Goal: Task Accomplishment & Management: Manage account settings

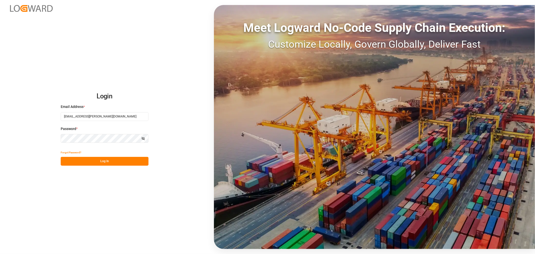
click at [83, 161] on button "Log In" at bounding box center [105, 161] width 88 height 9
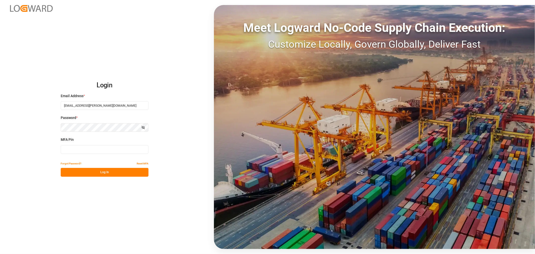
click at [75, 147] on input at bounding box center [105, 149] width 88 height 9
type input "279768"
click at [106, 174] on button "Log In" at bounding box center [105, 172] width 88 height 9
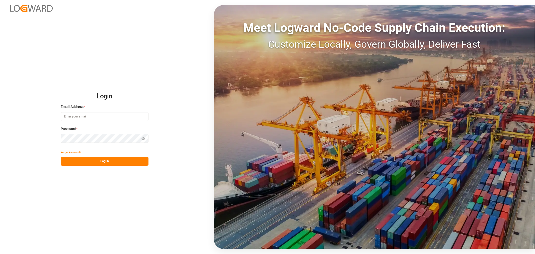
type input "[EMAIL_ADDRESS][PERSON_NAME][DOMAIN_NAME]"
click at [70, 162] on button "Log In" at bounding box center [105, 161] width 88 height 9
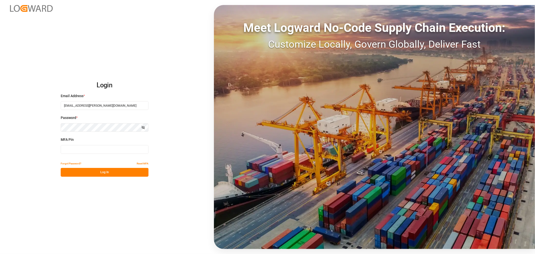
click at [67, 149] on input at bounding box center [105, 149] width 88 height 9
type input "051879"
click at [74, 173] on button "Log In" at bounding box center [105, 172] width 88 height 9
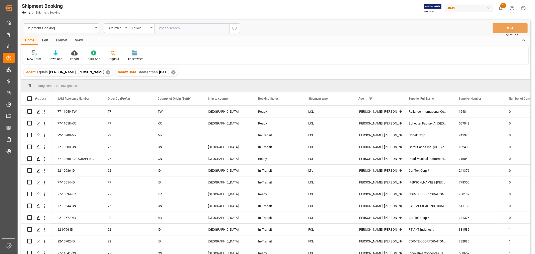
click at [152, 26] on div "Equals" at bounding box center [141, 28] width 25 height 10
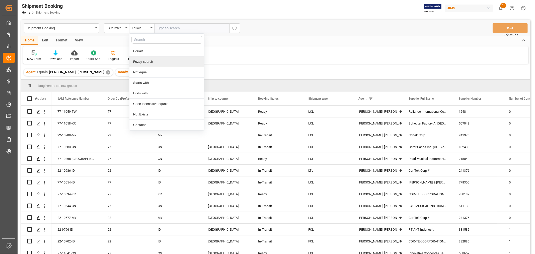
click at [141, 61] on div "Fuzzy search" at bounding box center [166, 61] width 75 height 11
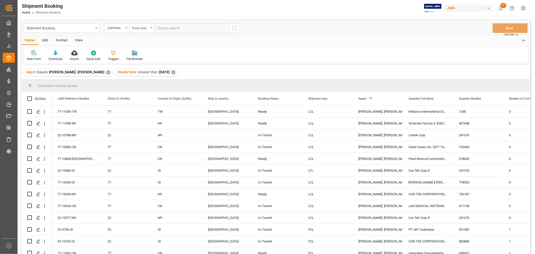
paste input "13635237"
drag, startPoint x: 187, startPoint y: 27, endPoint x: 155, endPoint y: 25, distance: 31.9
click at [155, 25] on input "13635237" at bounding box center [191, 28] width 75 height 10
click at [182, 29] on input "13635237" at bounding box center [191, 28] width 75 height 10
drag, startPoint x: 182, startPoint y: 29, endPoint x: 153, endPoint y: 28, distance: 28.9
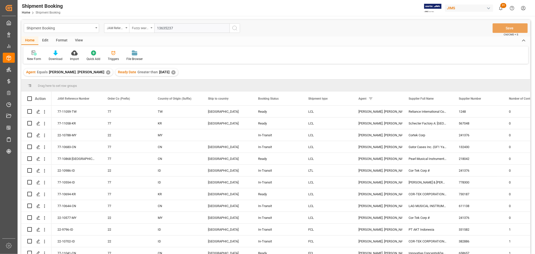
click at [153, 28] on div "JAM Reference Number Fuzzy search 13635237" at bounding box center [172, 28] width 136 height 10
paste input "77-10648-ID"
type input "77-10648-ID"
click at [236, 28] on icon "search button" at bounding box center [235, 28] width 6 height 6
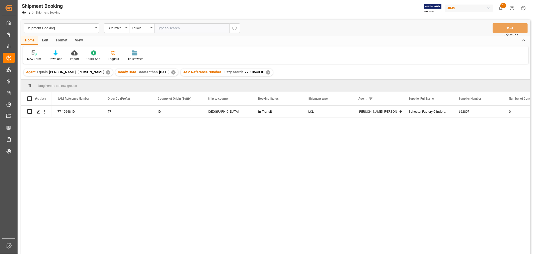
click at [76, 40] on div "View" at bounding box center [78, 40] width 15 height 9
click at [31, 53] on icon at bounding box center [32, 52] width 5 height 5
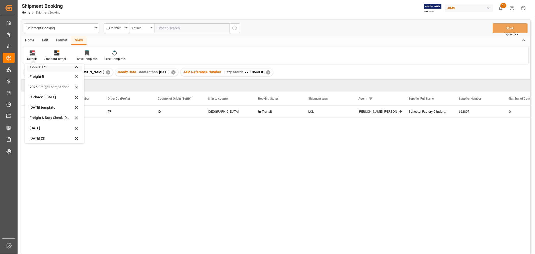
scroll to position [38, 0]
click at [36, 135] on div "[DATE] (2)" at bounding box center [52, 135] width 44 height 5
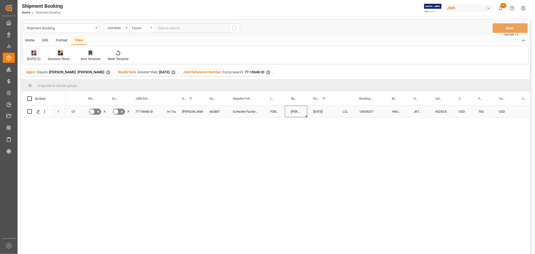
click at [306, 112] on div "[PERSON_NAME]" at bounding box center [296, 112] width 22 height 12
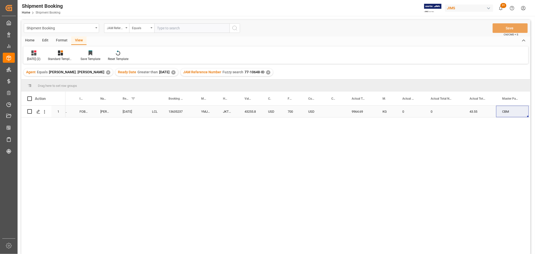
click at [402, 112] on div "0" at bounding box center [410, 112] width 28 height 12
drag, startPoint x: 411, startPoint y: 115, endPoint x: 395, endPoint y: 114, distance: 15.3
click at [395, 114] on div "662807 Schecter Factory C [GEOGRAPHIC_DATA] FOB [GEOGRAPHIC_DATA] ID [PERSON_NA…" at bounding box center [520, 112] width 1290 height 12
type input "22"
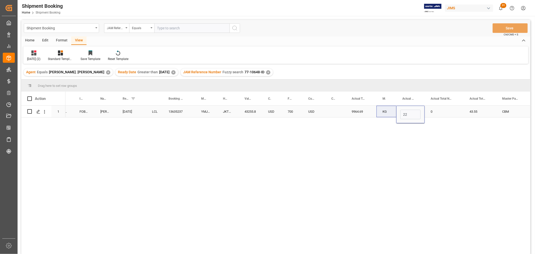
click at [330, 113] on div "Press SPACE to select this row." at bounding box center [335, 112] width 20 height 12
click at [516, 25] on button "Save" at bounding box center [509, 28] width 35 height 10
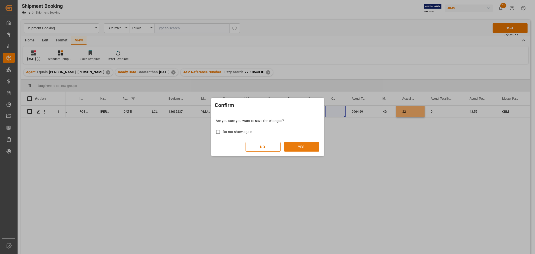
click at [307, 143] on button "YES" at bounding box center [301, 147] width 35 height 10
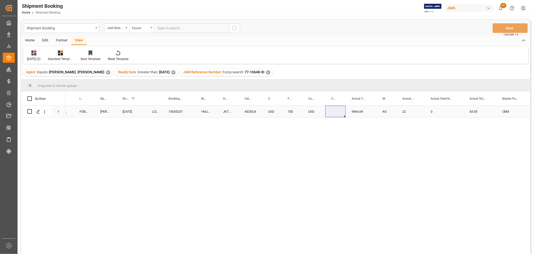
click at [127, 114] on div "[DATE]" at bounding box center [131, 112] width 29 height 12
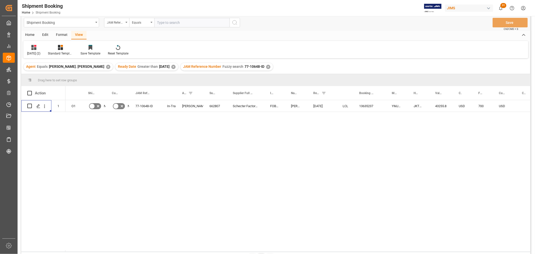
scroll to position [0, 0]
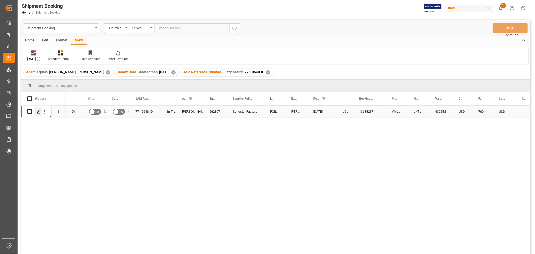
click at [38, 111] on icon "Press SPACE to select this row." at bounding box center [38, 112] width 4 height 4
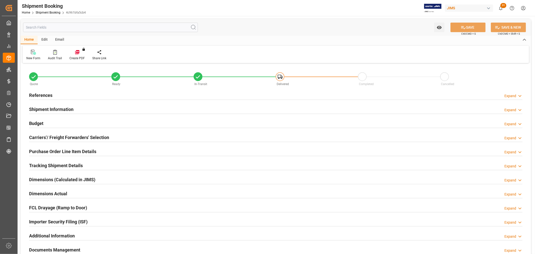
type input "3715.8498"
type input "3170.8296"
type input "700"
type input "43255.8"
click at [32, 120] on h2 "Budget" at bounding box center [36, 123] width 14 height 7
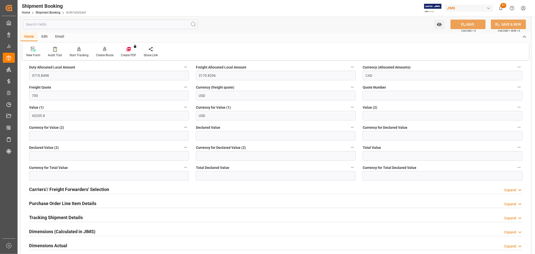
scroll to position [111, 0]
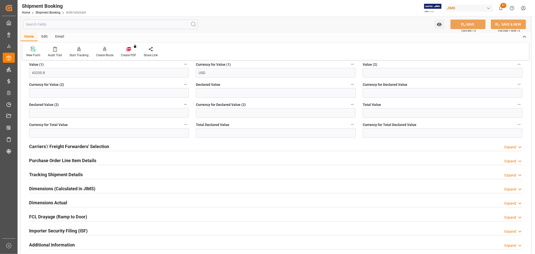
click at [37, 159] on h2 "Purchase Order Line Item Details" at bounding box center [62, 160] width 67 height 7
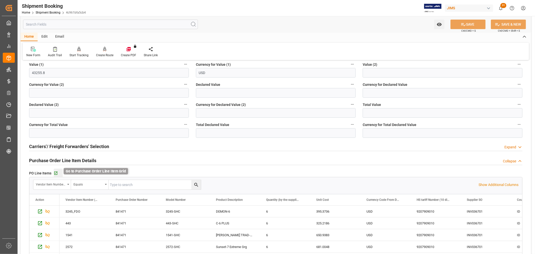
click at [56, 171] on icon "button" at bounding box center [56, 173] width 4 height 4
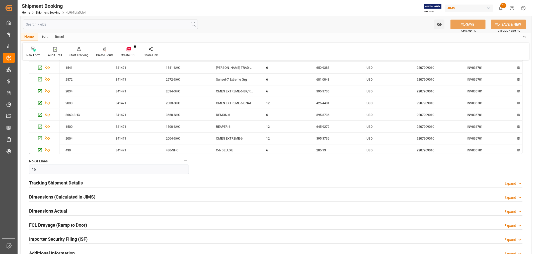
scroll to position [362, 0]
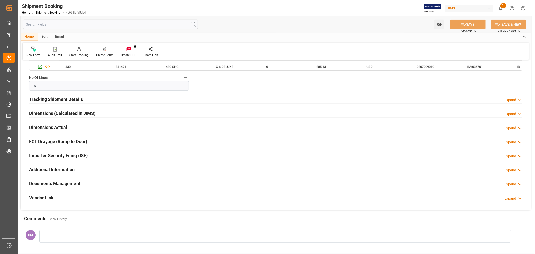
click at [45, 181] on h2 "Documents Management" at bounding box center [54, 183] width 51 height 7
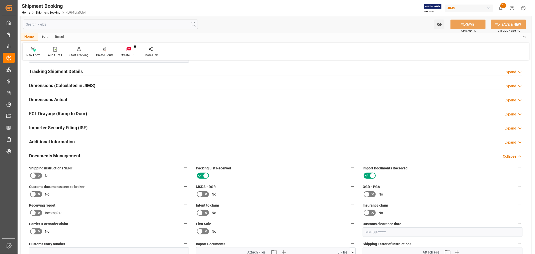
scroll to position [446, 0]
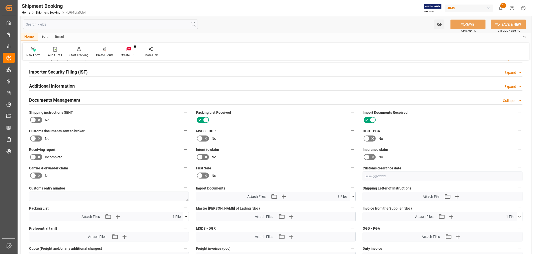
click at [353, 194] on icon at bounding box center [352, 196] width 5 height 5
click at [302, 165] on label "First Sale" at bounding box center [276, 167] width 160 height 7
click at [349, 165] on button "First Sale" at bounding box center [352, 167] width 7 height 7
click at [284, 194] on div at bounding box center [267, 127] width 535 height 254
click at [311, 238] on div "Attach Files Attach existing file Upload new file" at bounding box center [275, 236] width 159 height 9
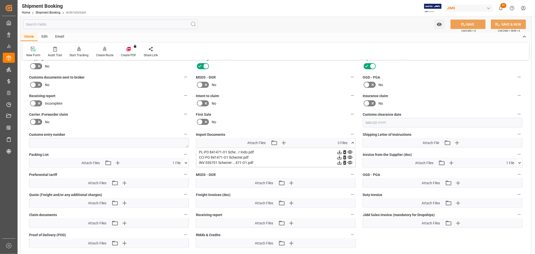
scroll to position [501, 0]
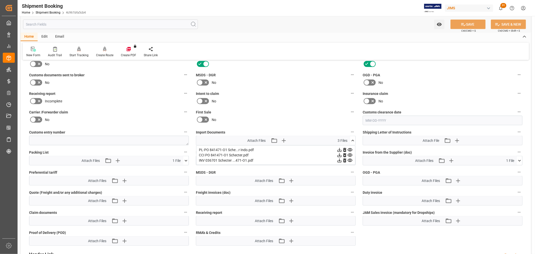
click at [142, 181] on div "Attach Files Attach existing file Upload new file" at bounding box center [108, 180] width 159 height 9
click at [351, 140] on icon at bounding box center [352, 140] width 5 height 5
click at [284, 141] on icon "button" at bounding box center [283, 140] width 8 height 8
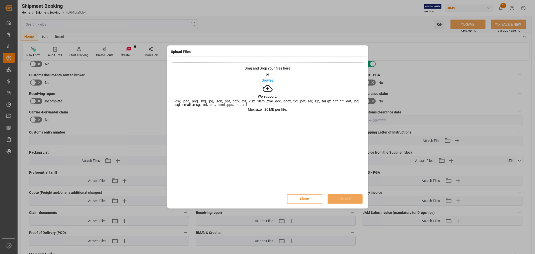
click at [270, 80] on p "Browse" at bounding box center [268, 80] width 12 height 4
click at [346, 199] on button "Upload" at bounding box center [344, 199] width 35 height 10
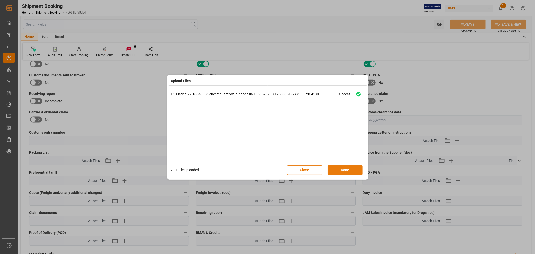
click at [342, 169] on button "Done" at bounding box center [344, 170] width 35 height 10
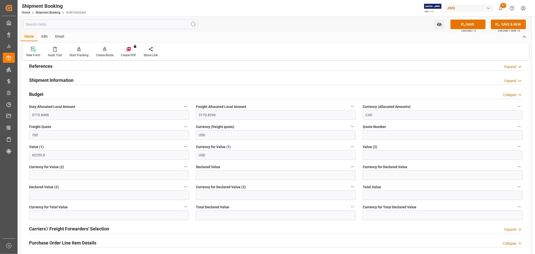
scroll to position [0, 0]
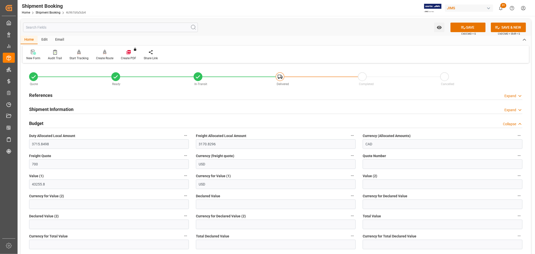
click at [39, 93] on h2 "References" at bounding box center [40, 95] width 23 height 7
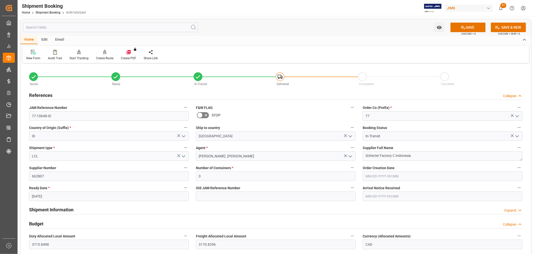
click at [39, 93] on h2 "References" at bounding box center [40, 95] width 23 height 7
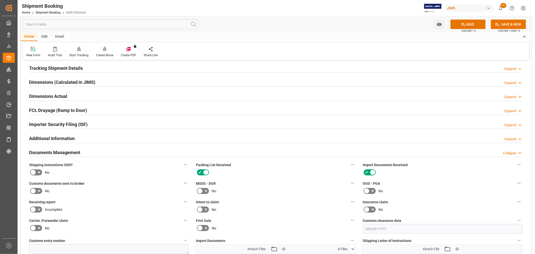
scroll to position [446, 0]
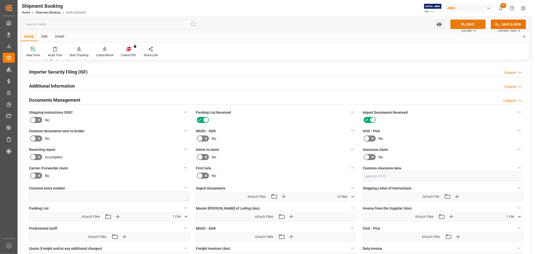
click at [476, 25] on button "SAVE" at bounding box center [467, 25] width 35 height 10
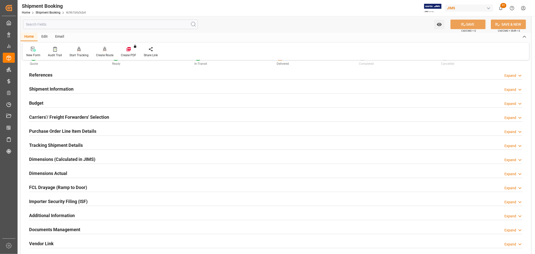
scroll to position [0, 0]
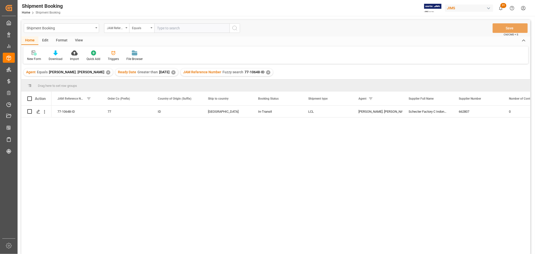
click at [266, 72] on div "✕" at bounding box center [268, 72] width 4 height 4
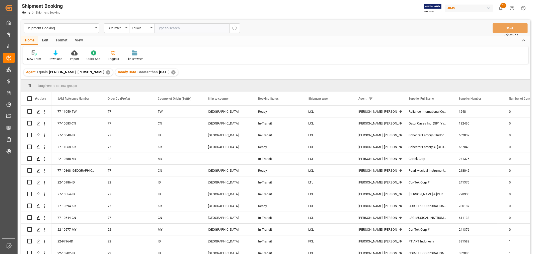
click at [81, 38] on div "View" at bounding box center [78, 40] width 15 height 9
click at [34, 57] on div "Default" at bounding box center [32, 59] width 10 height 5
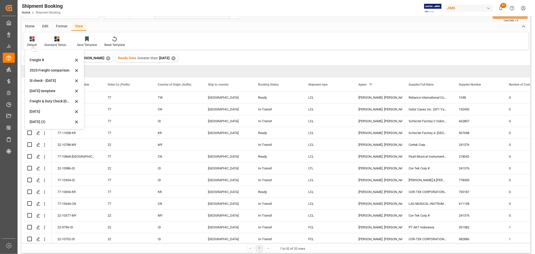
scroll to position [28, 0]
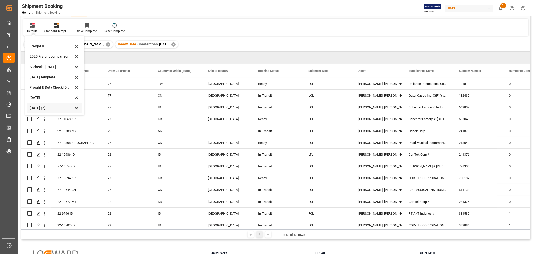
click at [41, 107] on div "[DATE] (2)" at bounding box center [52, 107] width 44 height 5
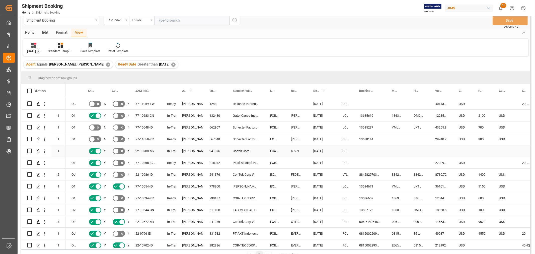
scroll to position [0, 0]
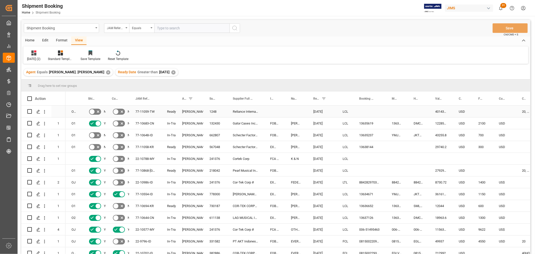
click at [145, 110] on div "77-11059-TW" at bounding box center [145, 112] width 32 height 12
click at [144, 111] on div "77-11059-TW" at bounding box center [145, 112] width 32 height 12
click at [147, 158] on div "22-10788-MY" at bounding box center [145, 159] width 32 height 12
click at [361, 157] on div "Press SPACE to select this row." at bounding box center [369, 159] width 33 height 12
click at [363, 158] on div "Press SPACE to select this row." at bounding box center [369, 159] width 33 height 12
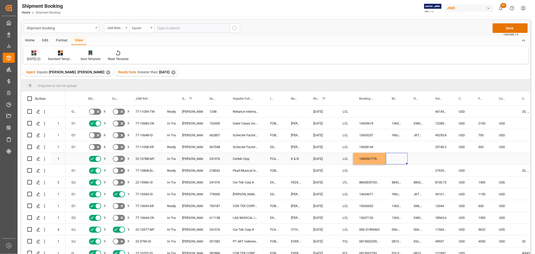
click at [392, 156] on div "Press SPACE to select this row." at bounding box center [397, 159] width 22 height 12
click at [377, 158] on div "1069367776" at bounding box center [369, 159] width 33 height 12
click at [385, 163] on div "Press SPACE to select this row." at bounding box center [385, 164] width 2 height 2
drag, startPoint x: 407, startPoint y: 95, endPoint x: 409, endPoint y: 105, distance: 10.4
click at [409, 105] on div at bounding box center [410, 99] width 2 height 14
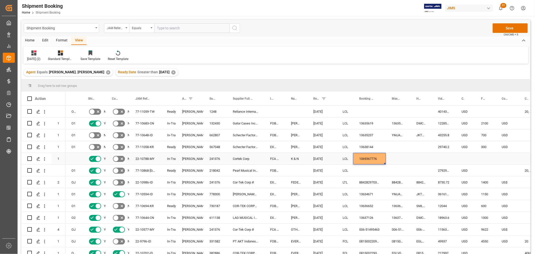
click at [394, 158] on div "Press SPACE to select this row." at bounding box center [398, 159] width 25 height 12
click at [375, 158] on div "1069367776" at bounding box center [369, 159] width 33 height 12
drag, startPoint x: 385, startPoint y: 163, endPoint x: 406, endPoint y: 162, distance: 21.1
click at [421, 157] on div "Press SPACE to select this row." at bounding box center [421, 159] width 22 height 12
click at [420, 155] on div "Press SPACE to select this row." at bounding box center [421, 159] width 22 height 12
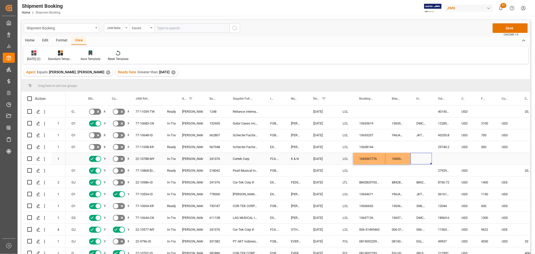
click at [420, 159] on div "Press SPACE to select this row." at bounding box center [421, 159] width 22 height 12
click at [420, 159] on input "Press SPACE to select this row." at bounding box center [421, 162] width 14 height 10
paste input "BANQ1069367776"
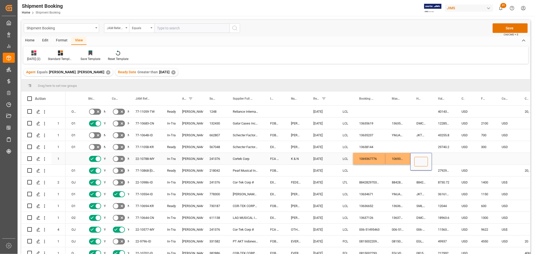
type input "BANQ1069367776"
click at [447, 159] on div "Press SPACE to select this row." at bounding box center [444, 159] width 24 height 12
click at [503, 28] on button "Save" at bounding box center [509, 28] width 35 height 10
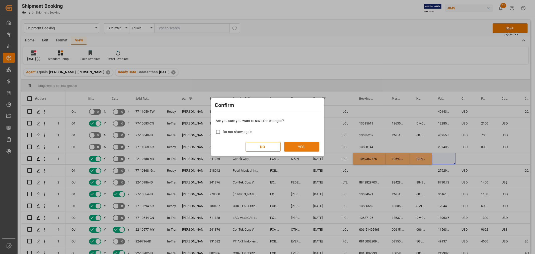
click at [303, 149] on button "YES" at bounding box center [301, 147] width 35 height 10
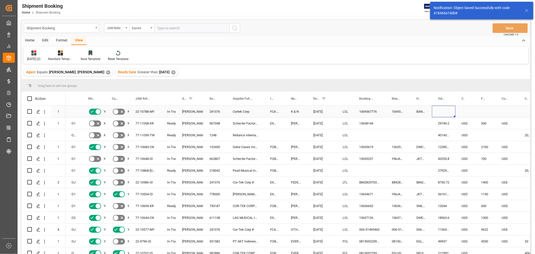
click at [439, 107] on div "Press SPACE to select this row." at bounding box center [444, 112] width 24 height 12
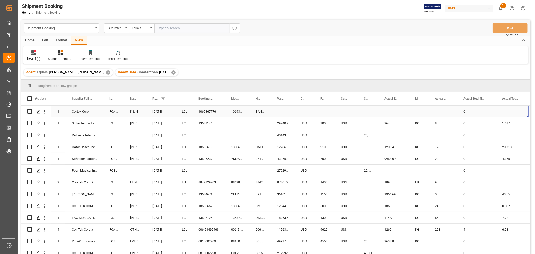
scroll to position [0, 193]
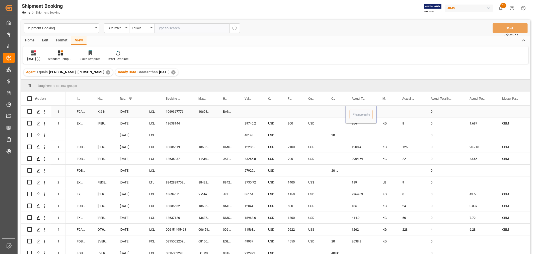
click at [354, 114] on input "Press SPACE to select this row." at bounding box center [361, 115] width 23 height 10
type input "1284"
click at [388, 114] on polyline "open menu" at bounding box center [386, 115] width 3 height 2
click at [385, 126] on div "KG" at bounding box center [386, 129] width 11 height 18
type input "KG"
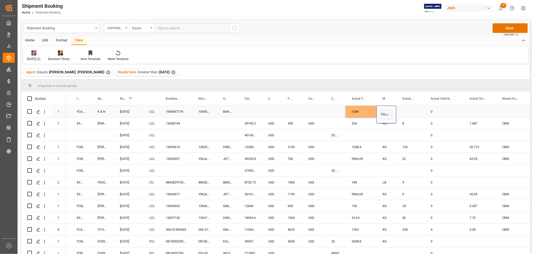
click at [409, 112] on div "Press SPACE to select this row." at bounding box center [410, 112] width 28 height 12
click at [438, 109] on div "0" at bounding box center [443, 112] width 39 height 12
drag, startPoint x: 438, startPoint y: 110, endPoint x: 428, endPoint y: 111, distance: 9.6
click at [428, 111] on input "0" at bounding box center [443, 115] width 31 height 10
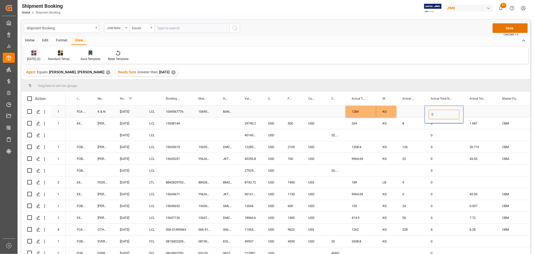
type input "3"
click at [409, 106] on div "Press SPACE to select this row." at bounding box center [410, 112] width 28 height 12
click at [480, 109] on div "Press SPACE to select this row." at bounding box center [479, 112] width 33 height 12
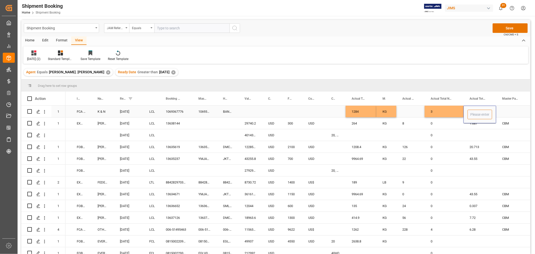
click at [480, 114] on input "Press SPACE to select this row." at bounding box center [479, 115] width 25 height 10
type input "5.430"
click at [518, 114] on polyline "open menu" at bounding box center [519, 115] width 3 height 2
click at [511, 126] on div "CBM" at bounding box center [512, 129] width 24 height 18
type input "CBM"
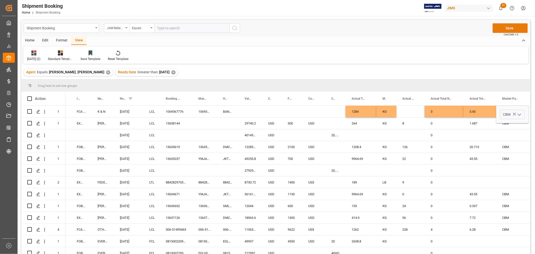
click at [507, 26] on button "Save" at bounding box center [509, 28] width 35 height 10
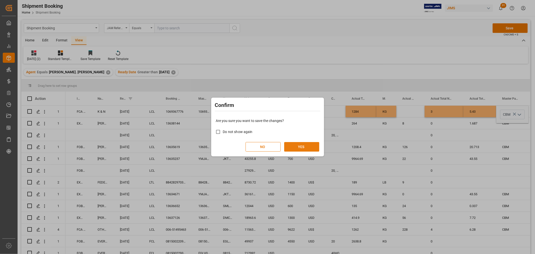
click at [304, 147] on button "YES" at bounding box center [301, 147] width 35 height 10
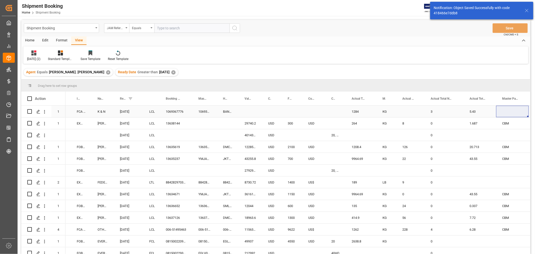
click at [244, 110] on div "Press SPACE to select this row." at bounding box center [250, 112] width 24 height 12
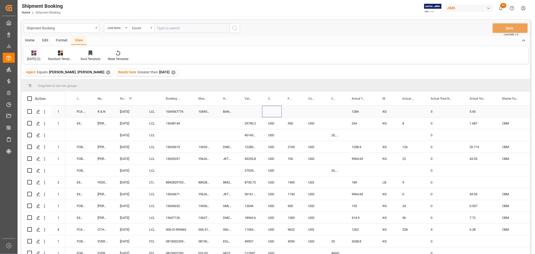
click at [267, 112] on div "Press SPACE to select this row." at bounding box center [272, 112] width 20 height 12
click at [517, 109] on div "Press SPACE to select this row." at bounding box center [512, 112] width 33 height 12
click at [506, 111] on div "Press SPACE to select this row." at bounding box center [512, 112] width 33 height 12
click at [520, 114] on polyline "open menu" at bounding box center [519, 115] width 3 height 2
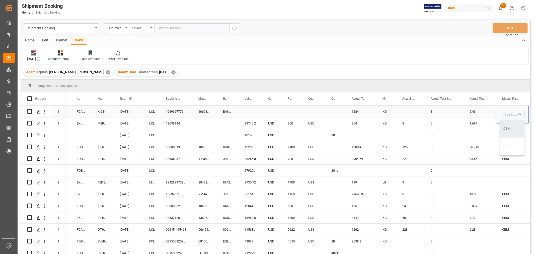
click at [511, 126] on div "CBM" at bounding box center [512, 129] width 24 height 18
type input "CBM"
click at [487, 109] on div "5.43" at bounding box center [479, 112] width 33 height 12
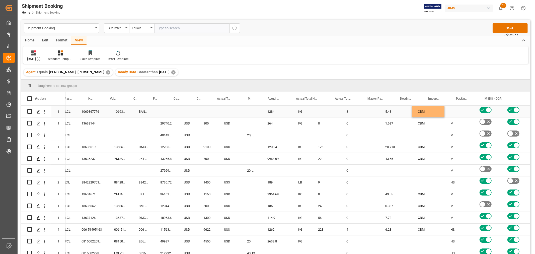
scroll to position [0, 328]
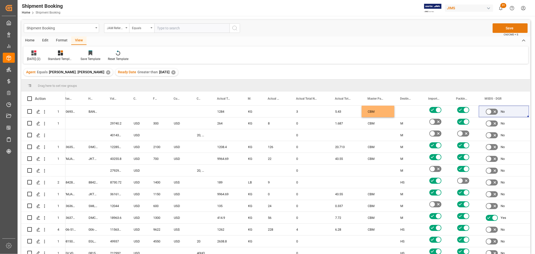
click at [511, 26] on button "Save" at bounding box center [509, 28] width 35 height 10
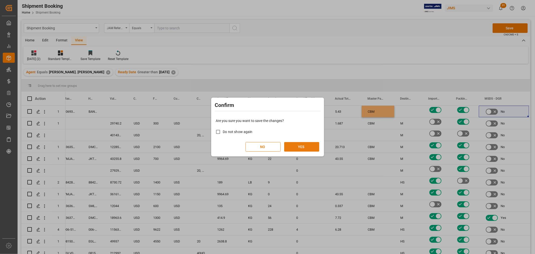
click at [307, 145] on button "YES" at bounding box center [301, 147] width 35 height 10
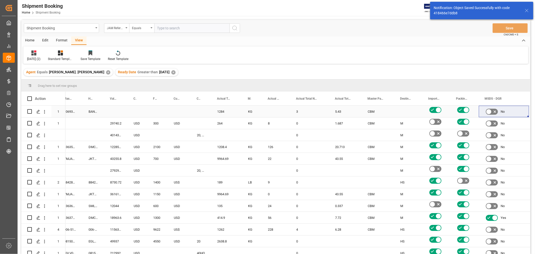
click at [142, 113] on div "Press SPACE to select this row." at bounding box center [138, 112] width 20 height 12
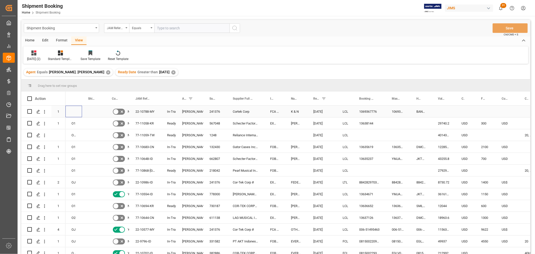
scroll to position [0, 0]
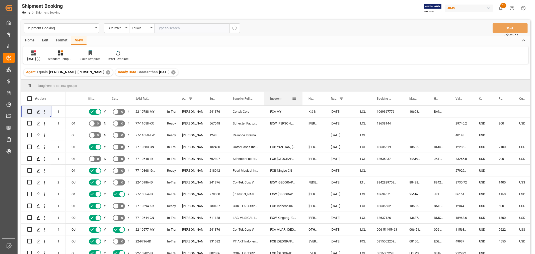
drag, startPoint x: 284, startPoint y: 95, endPoint x: 301, endPoint y: 97, distance: 17.7
click at [301, 97] on div at bounding box center [302, 99] width 2 height 14
click at [38, 112] on polygon "Press SPACE to select this row." at bounding box center [38, 111] width 3 height 3
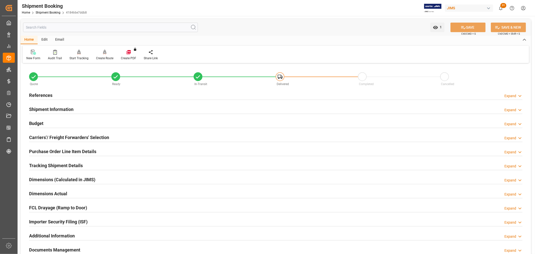
click at [67, 165] on h2 "Tracking Shipment Details" at bounding box center [56, 165] width 54 height 7
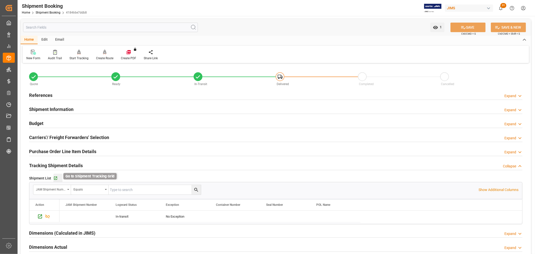
click at [54, 177] on icon "button" at bounding box center [55, 178] width 4 height 4
